Goal: Task Accomplishment & Management: Use online tool/utility

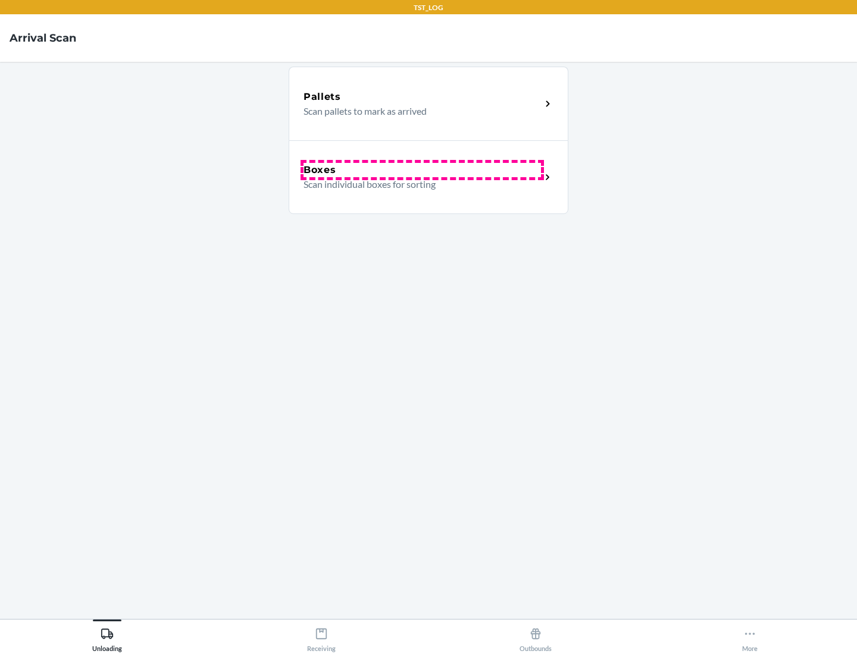
click at [422, 170] on div "Boxes" at bounding box center [421, 170] width 237 height 14
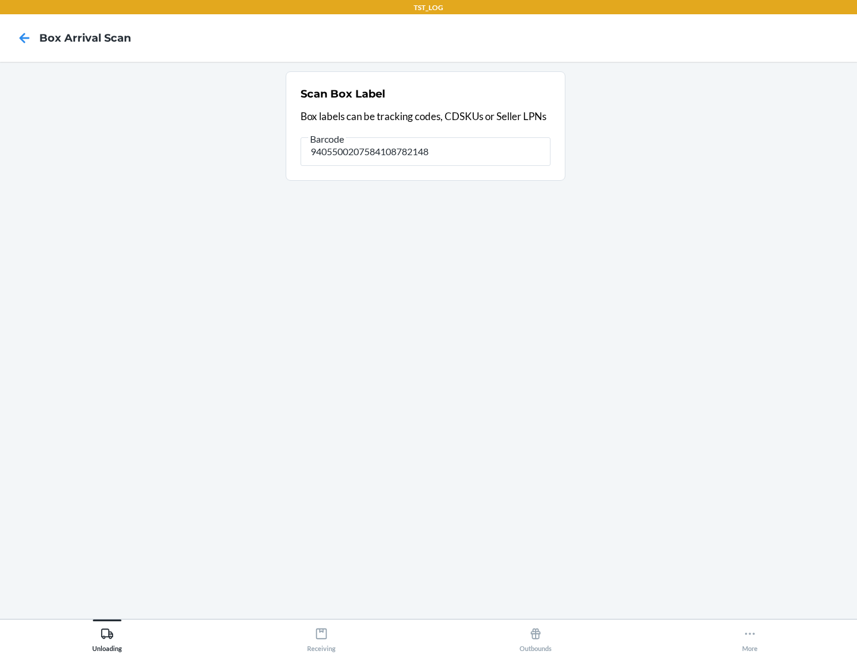
type input "9405500207584108782148"
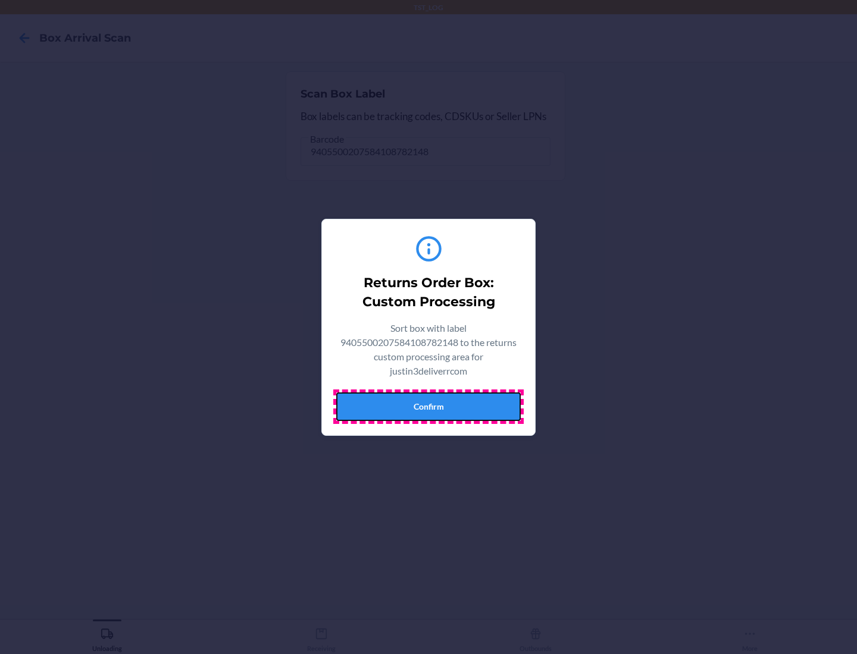
click at [428, 406] on button "Confirm" at bounding box center [428, 407] width 184 height 29
